Goal: Task Accomplishment & Management: Manage account settings

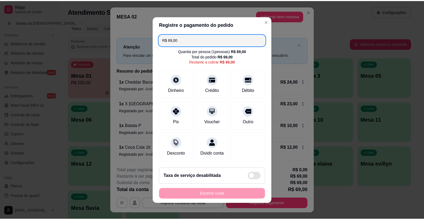
scroll to position [3, 0]
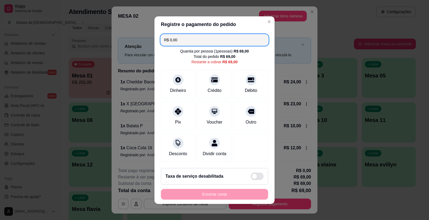
type input "R$ 0,00"
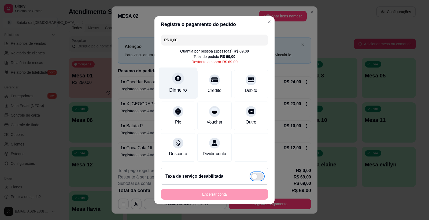
click at [175, 78] on icon at bounding box center [178, 78] width 7 height 7
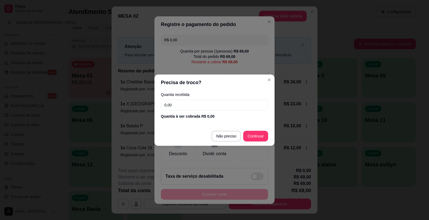
click at [233, 98] on div "Quantia recebida 0,00 Quantia à ser cobrada R$ 0,00" at bounding box center [214, 106] width 120 height 31
click at [233, 99] on div "Quantia recebida 0,00 Quantia à ser cobrada R$ 0,00" at bounding box center [214, 106] width 120 height 31
click at [233, 101] on input "0,00" at bounding box center [214, 105] width 107 height 11
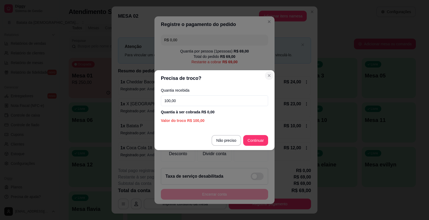
type input "100,00"
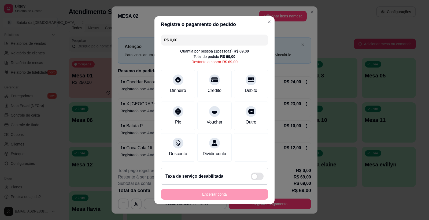
click at [237, 35] on input "R$ 0,00" at bounding box center [214, 40] width 101 height 11
type input "R$ 69,00"
click at [175, 77] on icon at bounding box center [178, 78] width 7 height 7
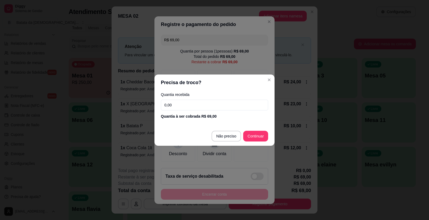
click at [201, 104] on input "0,00" at bounding box center [214, 105] width 107 height 11
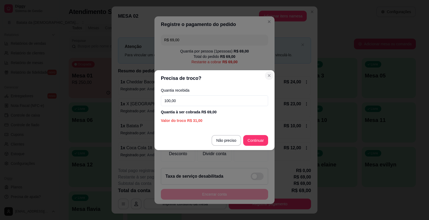
type input "100,00"
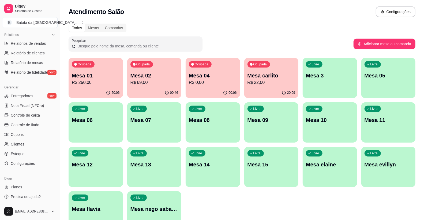
click at [266, 41] on div "Pesquisar" at bounding box center [211, 43] width 285 height 15
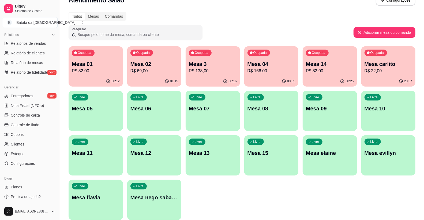
scroll to position [0, 0]
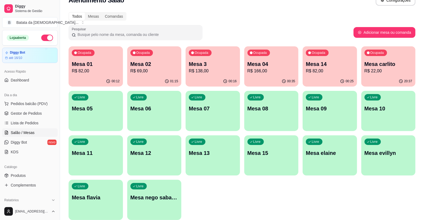
type button "on"
click at [2, 119] on link "Lista de Pedidos" at bounding box center [30, 123] width 56 height 9
